Goal: Information Seeking & Learning: Learn about a topic

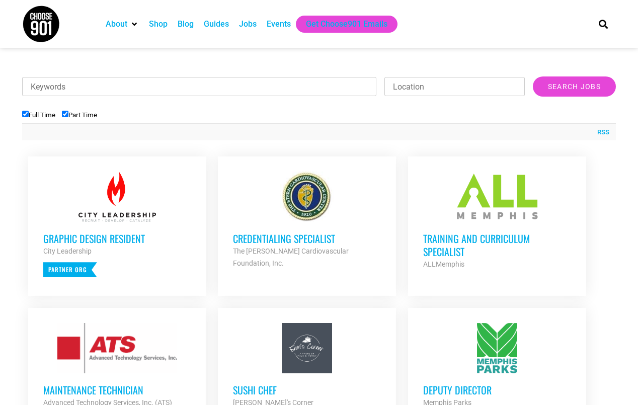
scroll to position [312, 0]
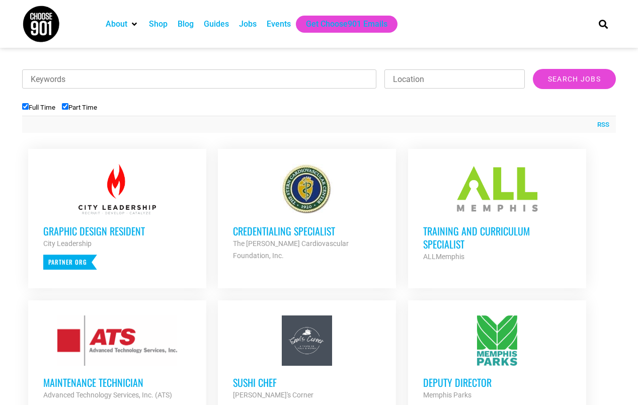
click at [436, 231] on h3 "Training and Curriculum Specialist" at bounding box center [497, 237] width 148 height 26
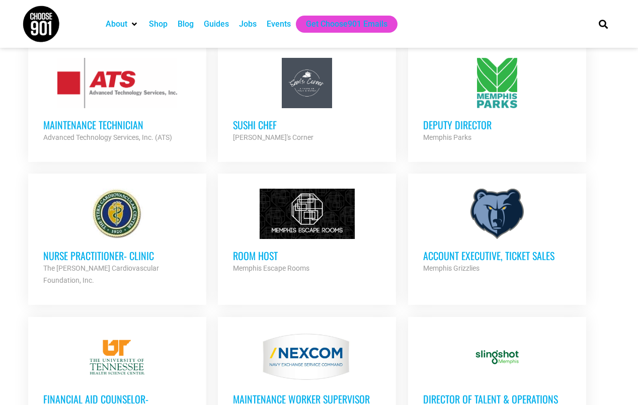
scroll to position [578, 0]
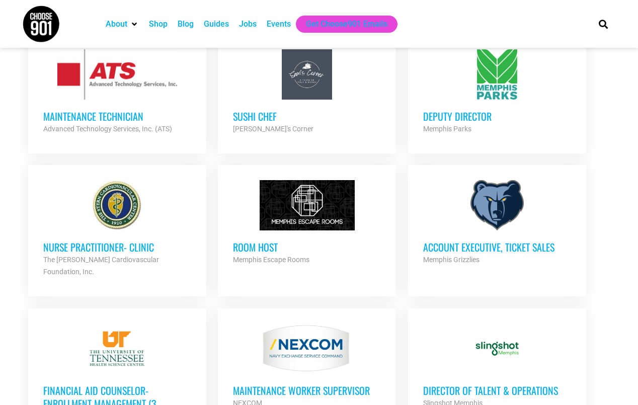
click at [486, 247] on h3 "Account Executive, Ticket Sales" at bounding box center [497, 246] width 148 height 13
click at [487, 384] on h3 "Director of Talent & Operations" at bounding box center [497, 390] width 148 height 13
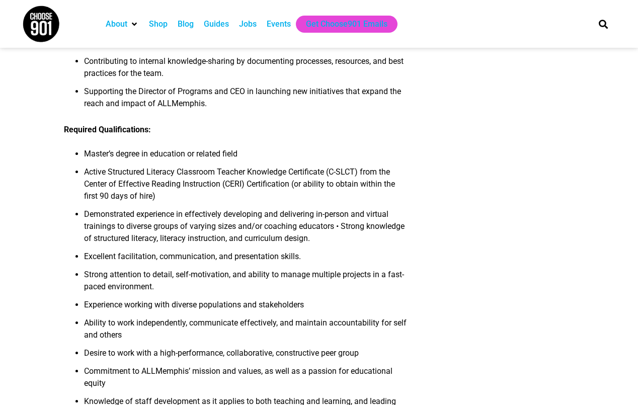
scroll to position [705, 0]
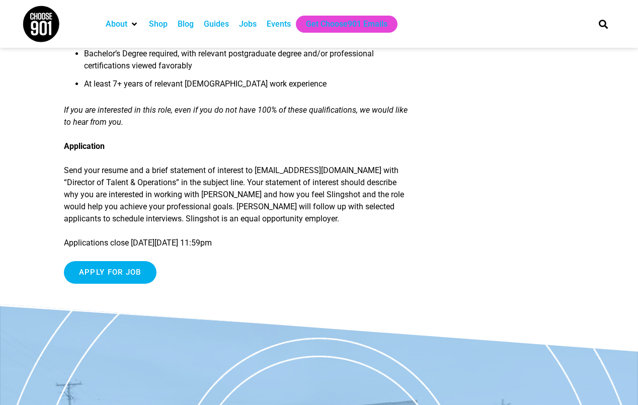
scroll to position [1096, 0]
